Goal: Navigation & Orientation: Find specific page/section

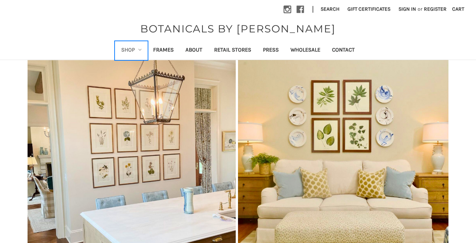
click at [125, 51] on link "Shop" at bounding box center [131, 51] width 32 height 18
